Goal: Information Seeking & Learning: Learn about a topic

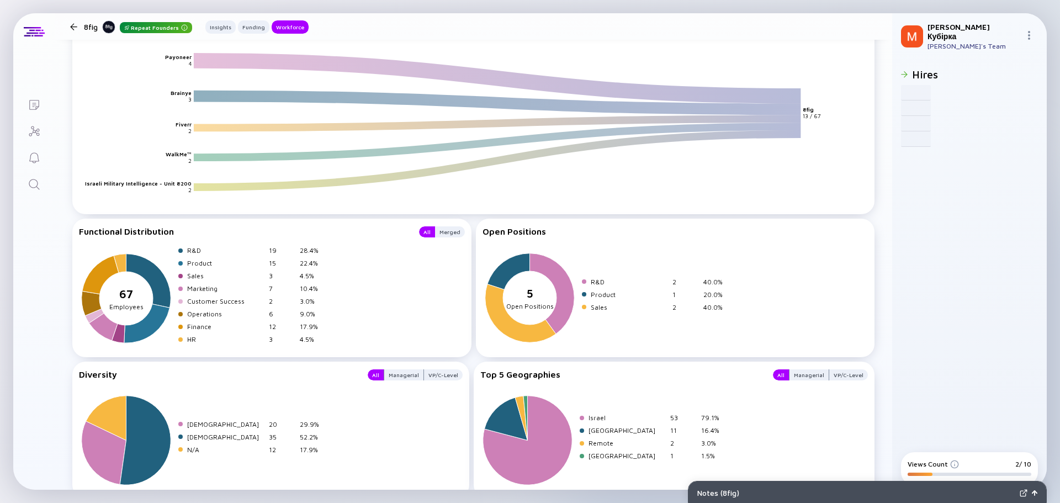
scroll to position [1450, 0]
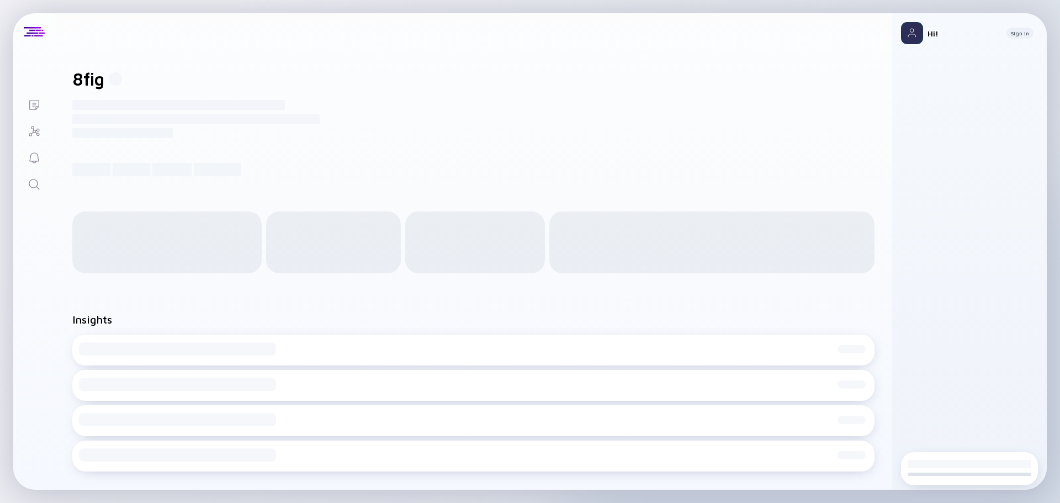
click at [678, 300] on div "Insights Loading Insight: Loading Insight Description Q5/35 Loading Insight: Lo…" at bounding box center [473, 394] width 837 height 198
